Goal: Navigation & Orientation: Find specific page/section

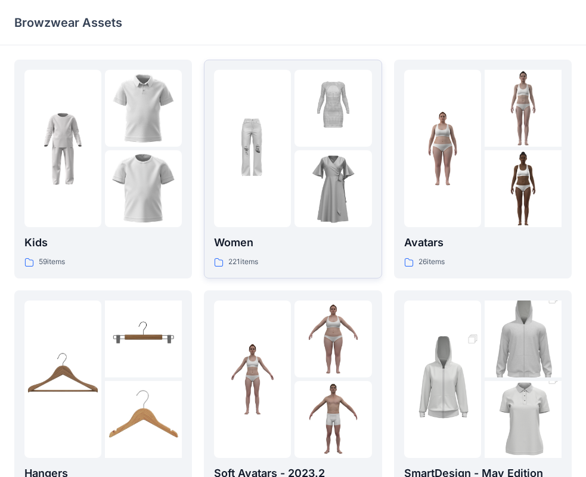
click at [220, 264] on icon at bounding box center [219, 263] width 10 height 10
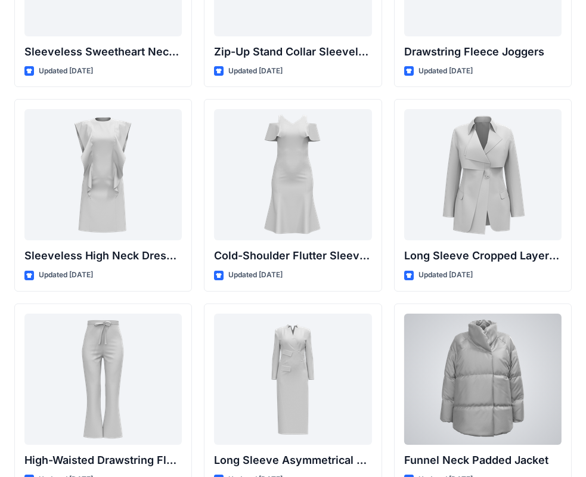
scroll to position [4191, 0]
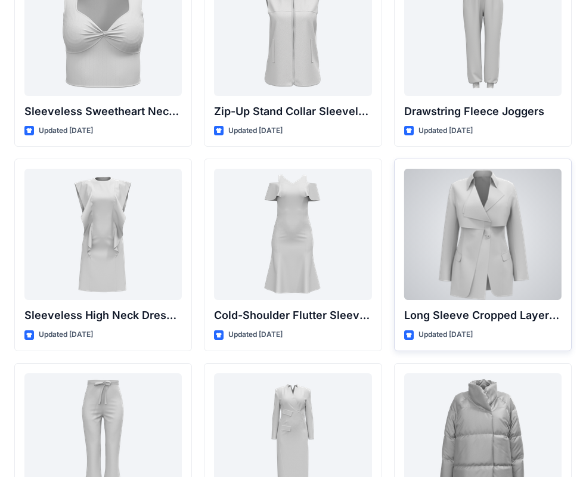
click at [490, 277] on div at bounding box center [482, 234] width 157 height 131
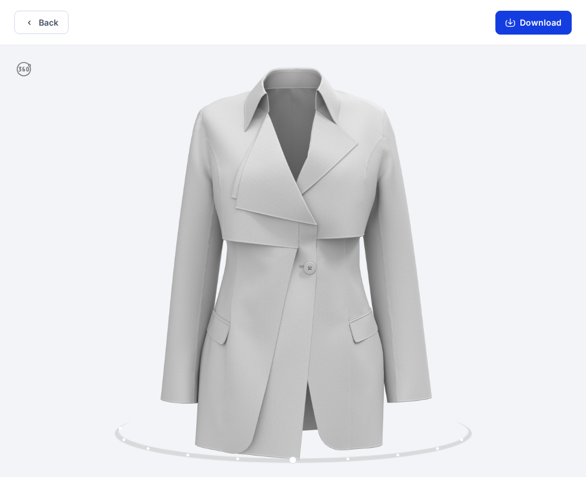
click at [525, 26] on button "Download" at bounding box center [534, 23] width 76 height 24
